Goal: Task Accomplishment & Management: Manage account settings

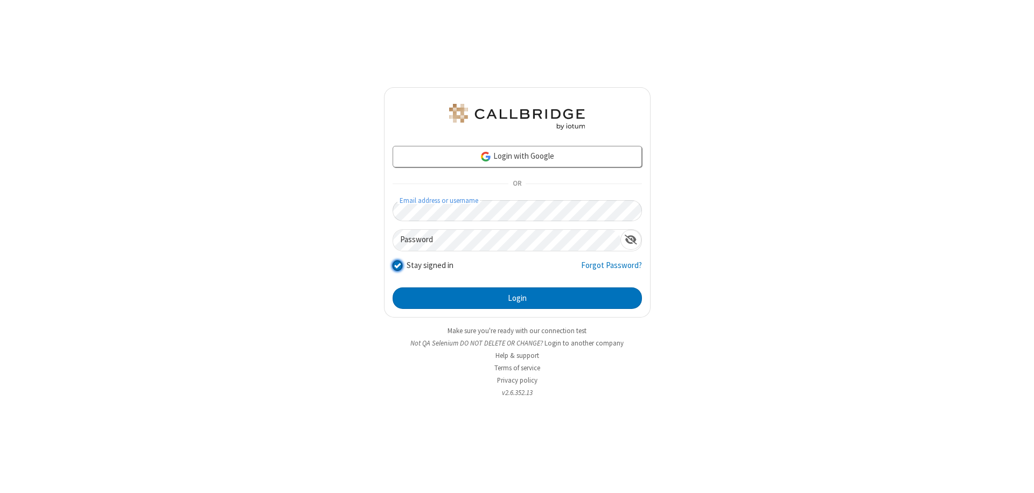
click at [397, 265] on input "Stay signed in" at bounding box center [398, 265] width 10 height 11
checkbox input "false"
click at [517, 298] on button "Login" at bounding box center [517, 299] width 249 height 22
click at [397, 265] on input "Stay signed in" at bounding box center [398, 265] width 10 height 11
checkbox input "false"
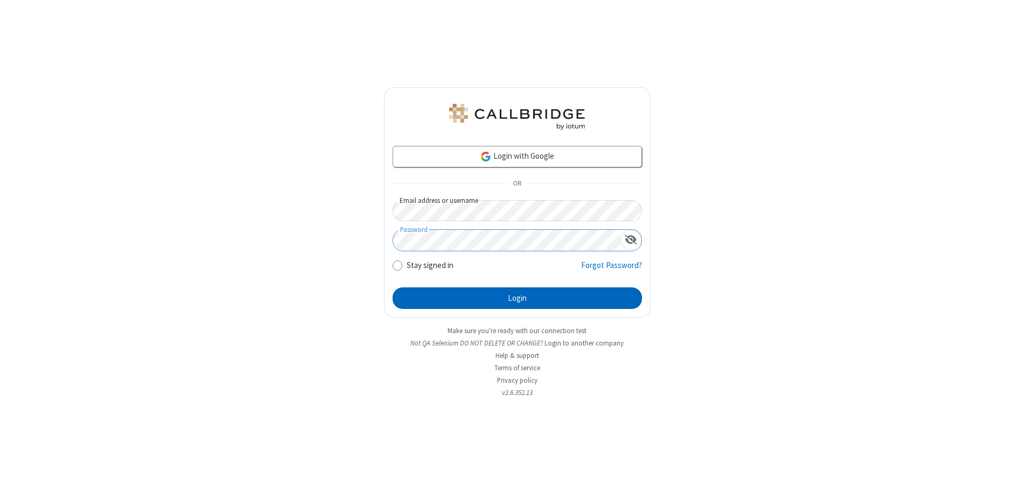
click at [517, 298] on button "Login" at bounding box center [517, 299] width 249 height 22
